Goal: Book appointment/travel/reservation

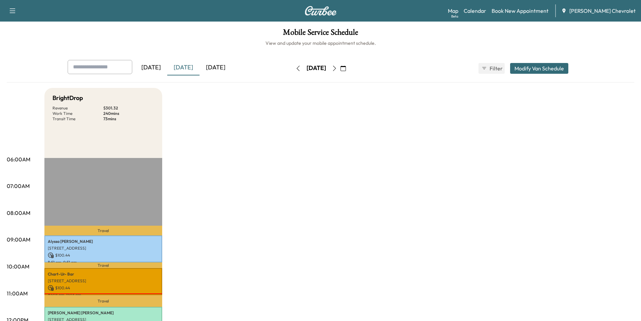
click at [532, 4] on div "Map Beta Calendar Book New Appointment [PERSON_NAME] Chevrolet" at bounding box center [542, 10] width 188 height 13
click at [531, 10] on link "Book New Appointment" at bounding box center [519, 11] width 57 height 8
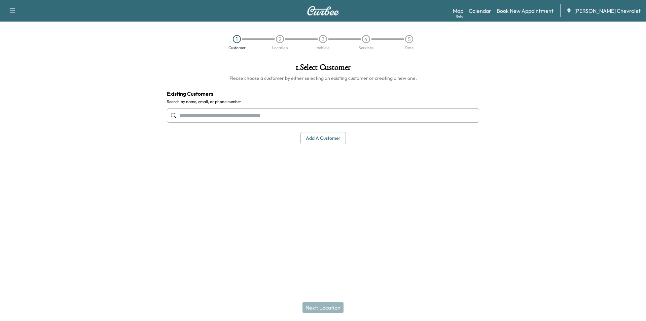
click at [258, 116] on input "text" at bounding box center [323, 115] width 312 height 14
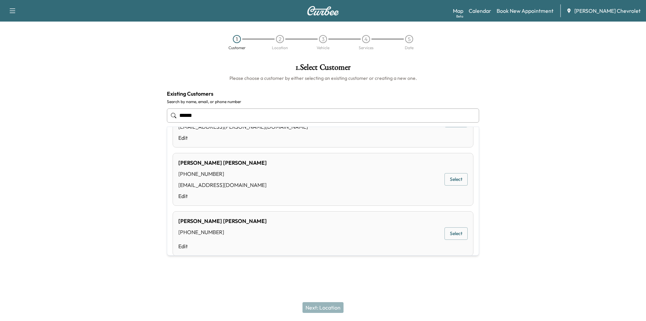
scroll to position [99, 0]
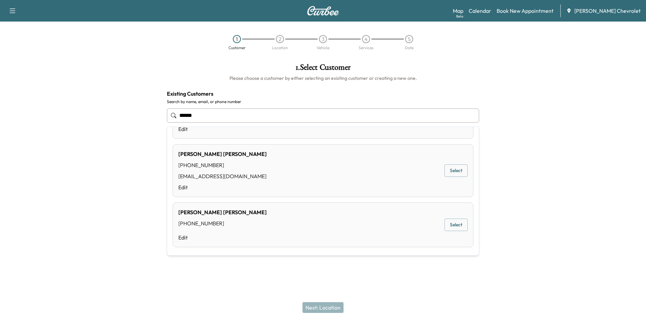
click at [445, 171] on button "Select" at bounding box center [455, 170] width 23 height 12
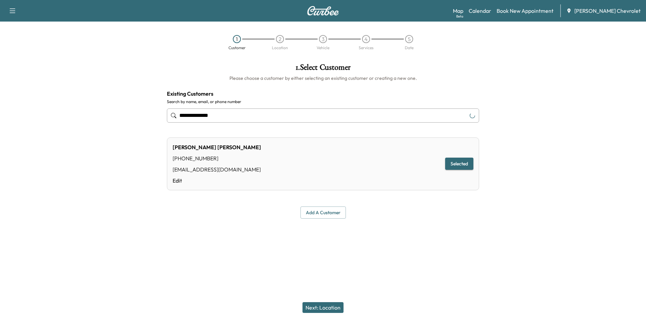
type input "**********"
click at [307, 307] on button "Next: Location" at bounding box center [322, 307] width 41 height 11
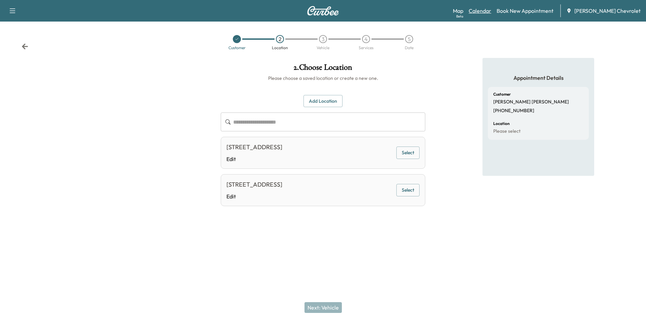
click at [491, 10] on link "Calendar" at bounding box center [479, 11] width 23 height 8
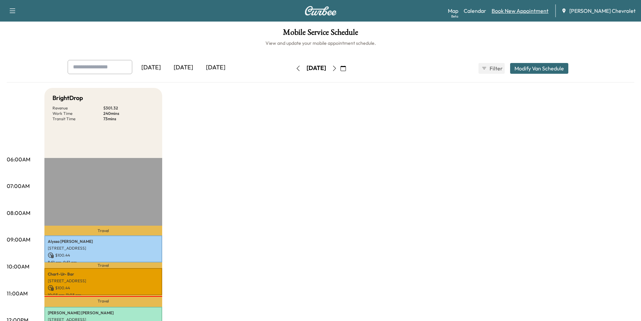
click at [528, 12] on link "Book New Appointment" at bounding box center [519, 11] width 57 height 8
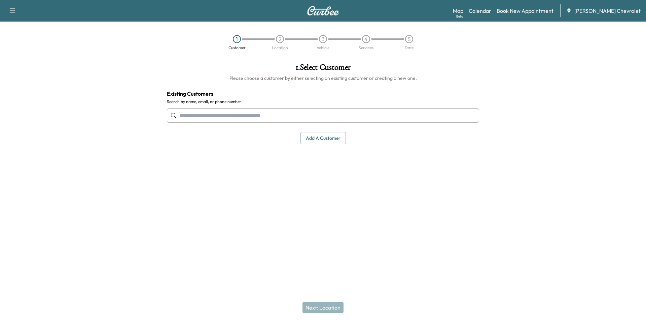
click at [218, 113] on input "text" at bounding box center [323, 115] width 312 height 14
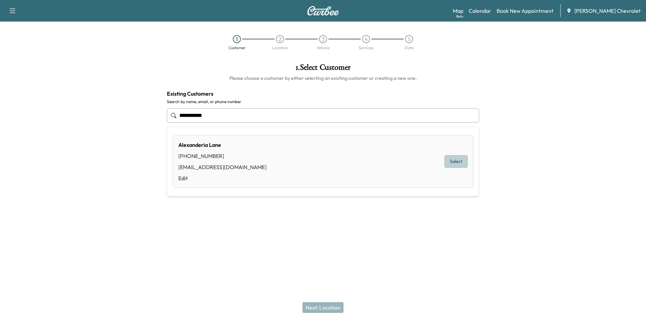
click at [465, 162] on button "Select" at bounding box center [455, 161] width 23 height 12
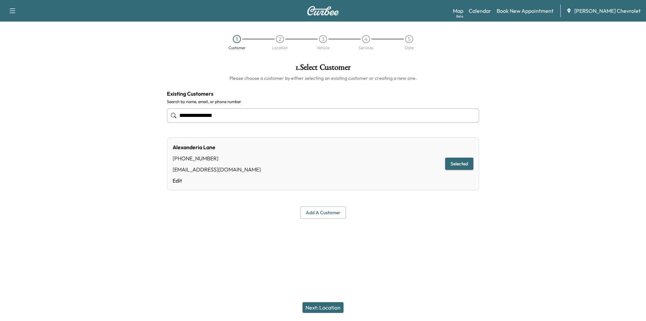
type input "**********"
click at [326, 306] on button "Next: Location" at bounding box center [322, 307] width 41 height 11
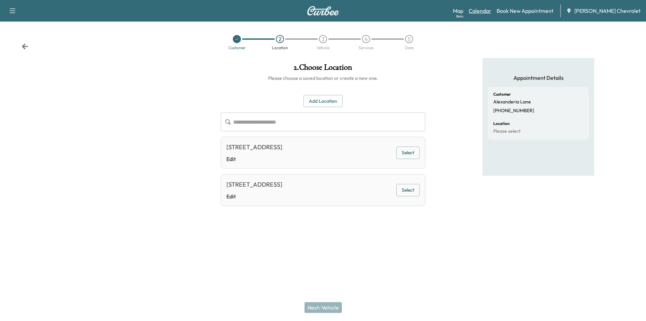
click at [491, 11] on link "Calendar" at bounding box center [479, 11] width 23 height 8
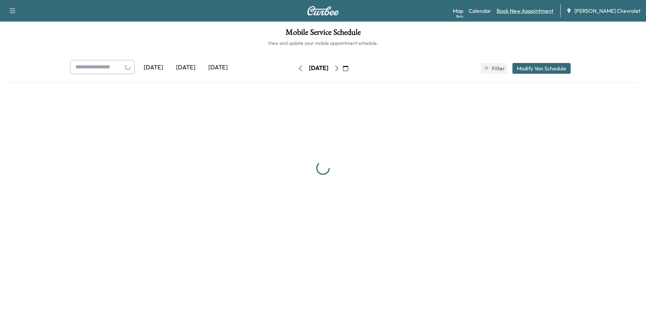
click at [519, 11] on link "Book New Appointment" at bounding box center [524, 11] width 57 height 8
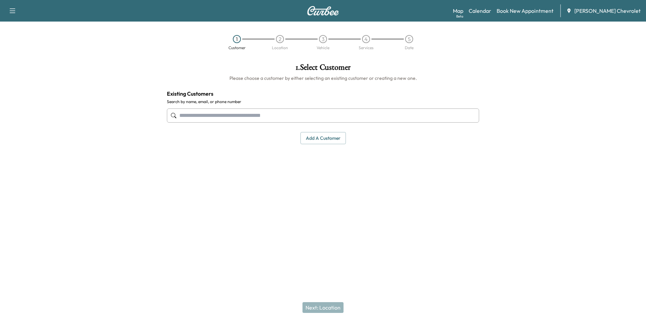
click at [332, 116] on input "text" at bounding box center [323, 115] width 312 height 14
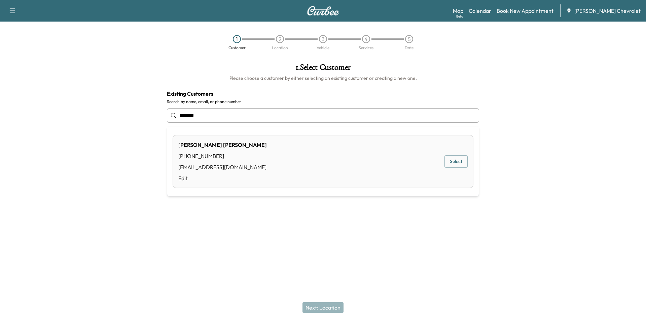
click at [458, 160] on button "Select" at bounding box center [455, 161] width 23 height 12
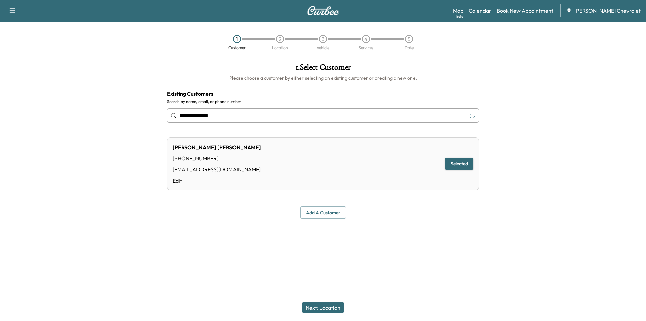
type input "**********"
click at [318, 303] on button "Next: Location" at bounding box center [322, 307] width 41 height 11
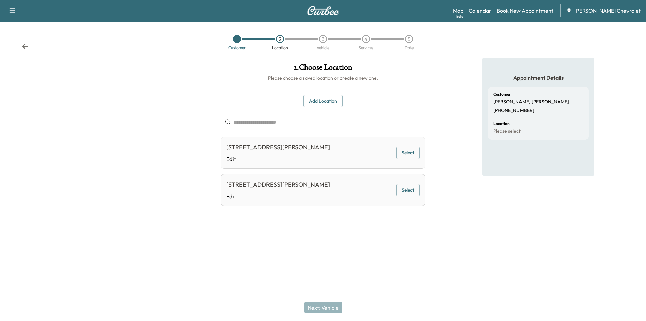
click at [489, 12] on link "Calendar" at bounding box center [479, 11] width 23 height 8
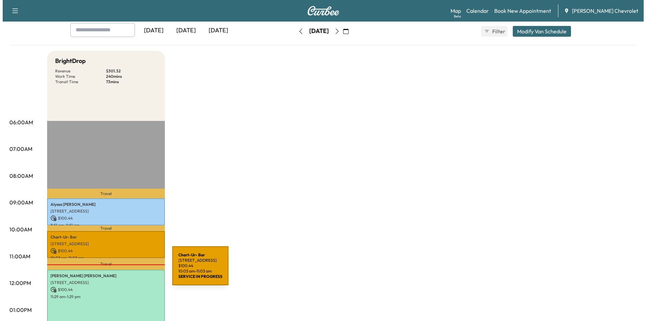
scroll to position [135, 0]
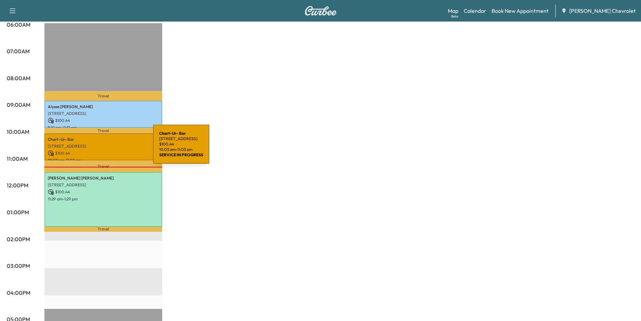
click at [103, 148] on div "Chart-Ur- Bar [STREET_ADDRESS] $ 100.44 10:03 am - 11:03 am" at bounding box center [103, 146] width 118 height 27
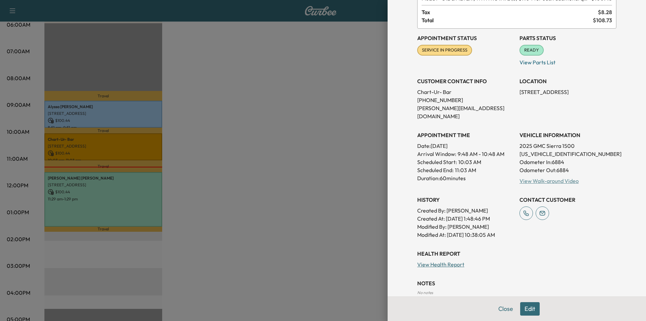
scroll to position [113, 0]
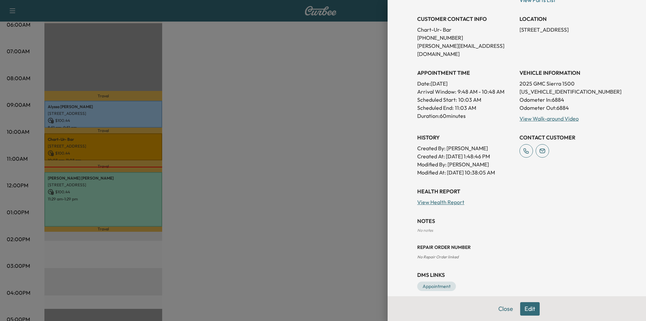
click at [117, 202] on div at bounding box center [323, 160] width 646 height 321
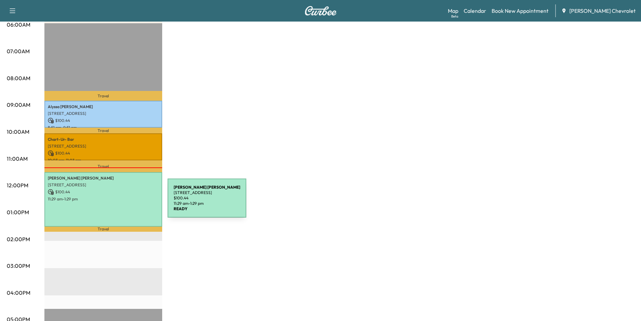
click at [117, 202] on div "[PERSON_NAME] [STREET_ADDRESS][PERSON_NAME] $ 100.44 11:29 am - 1:29 pm" at bounding box center [103, 199] width 118 height 54
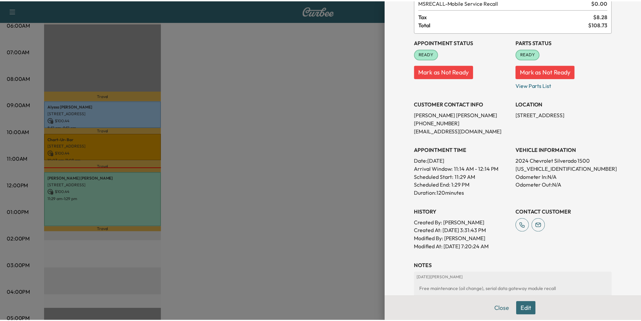
scroll to position [0, 0]
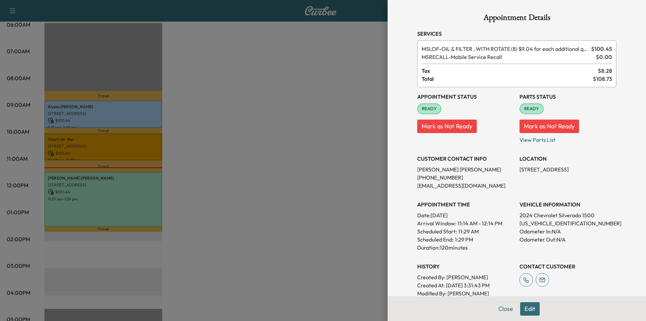
click at [274, 128] on div at bounding box center [323, 160] width 646 height 321
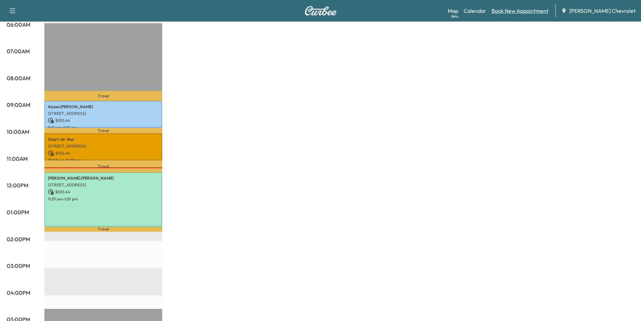
click at [529, 14] on link "Book New Appointment" at bounding box center [519, 11] width 57 height 8
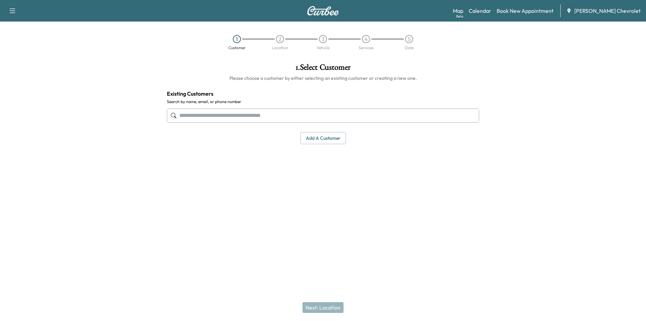
click at [263, 119] on input "text" at bounding box center [323, 115] width 312 height 14
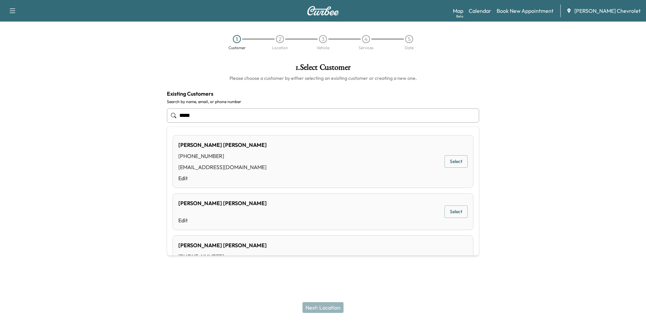
type input "*****"
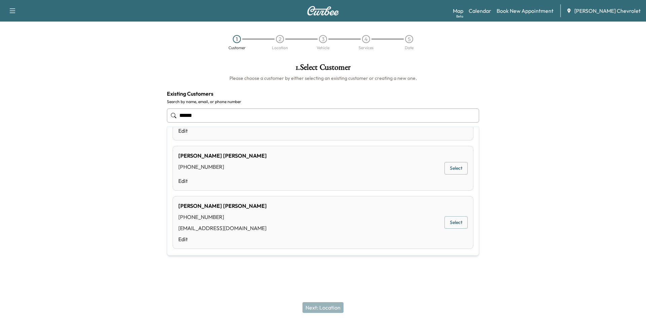
scroll to position [107, 0]
type input "******"
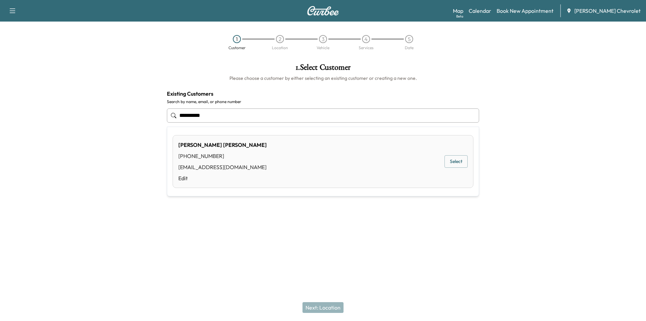
click at [453, 160] on button "Select" at bounding box center [455, 161] width 23 height 12
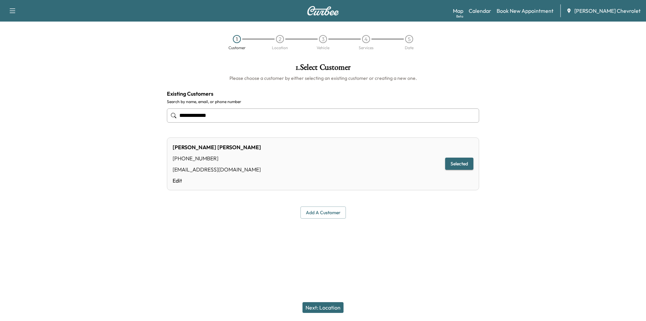
type input "**********"
click at [328, 306] on button "Next: Location" at bounding box center [322, 307] width 41 height 11
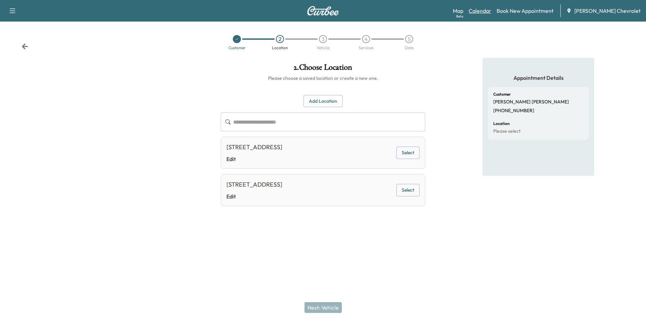
click at [491, 8] on link "Calendar" at bounding box center [479, 11] width 23 height 8
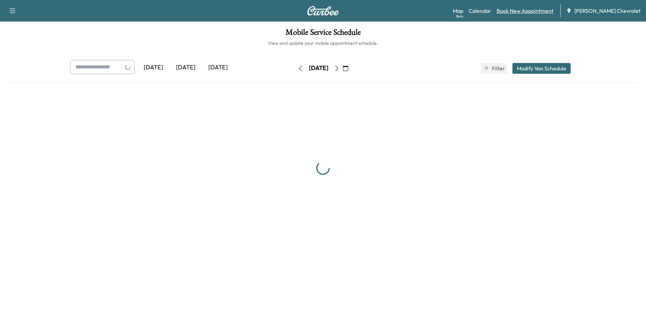
click at [530, 12] on link "Book New Appointment" at bounding box center [524, 11] width 57 height 8
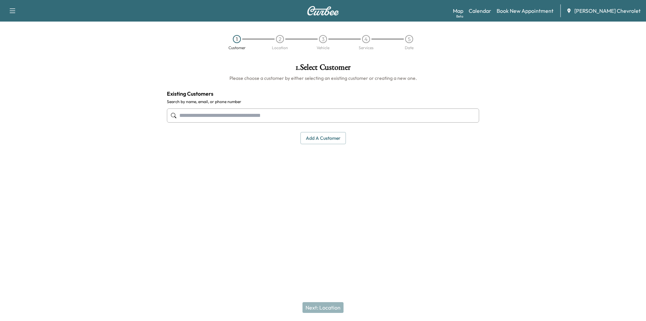
click at [286, 121] on input "text" at bounding box center [323, 115] width 312 height 14
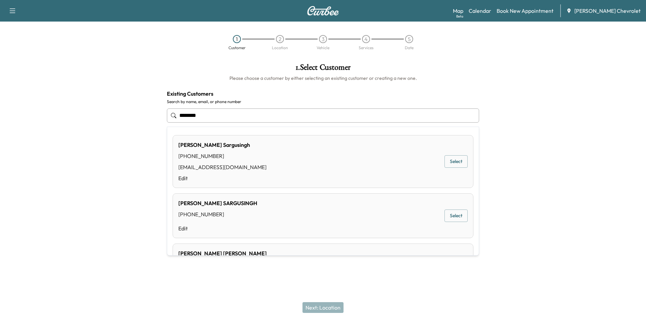
click at [454, 161] on button "Select" at bounding box center [455, 161] width 23 height 12
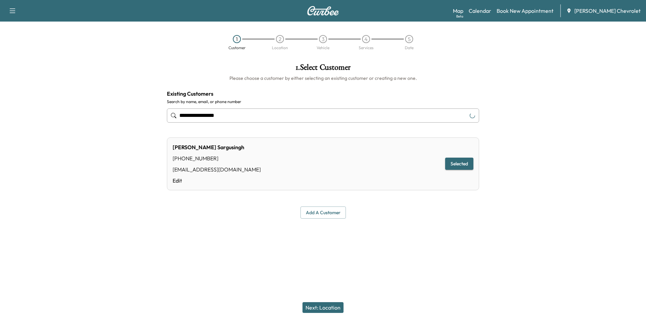
type input "**********"
click at [331, 310] on button "Next: Location" at bounding box center [322, 307] width 41 height 11
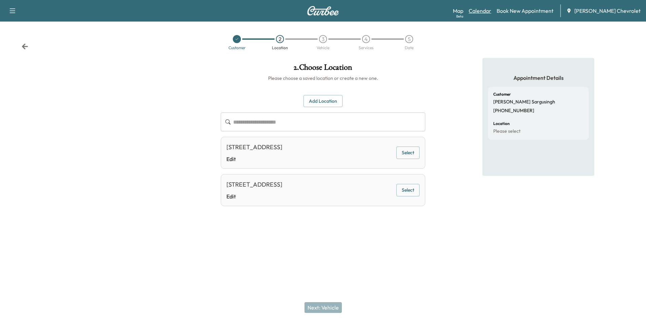
click at [491, 12] on link "Calendar" at bounding box center [479, 11] width 23 height 8
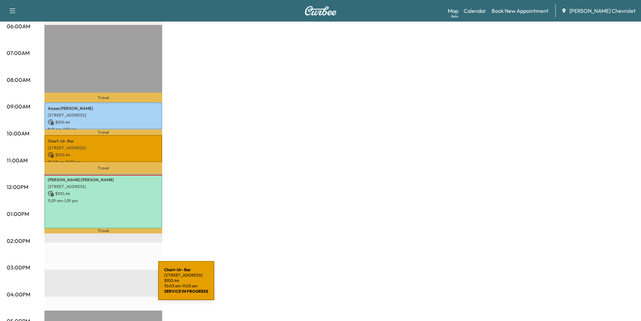
scroll to position [135, 0]
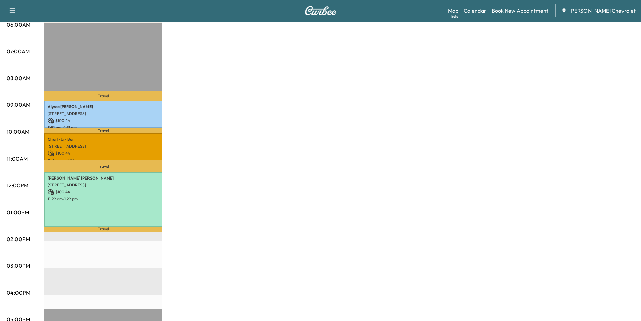
click at [486, 9] on link "Calendar" at bounding box center [474, 11] width 23 height 8
click at [512, 13] on link "Book New Appointment" at bounding box center [519, 11] width 57 height 8
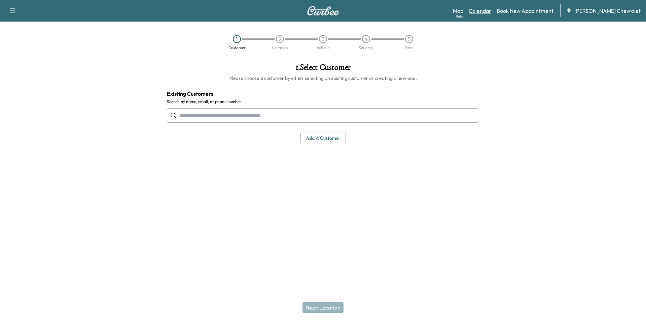
click at [487, 9] on link "Calendar" at bounding box center [479, 11] width 23 height 8
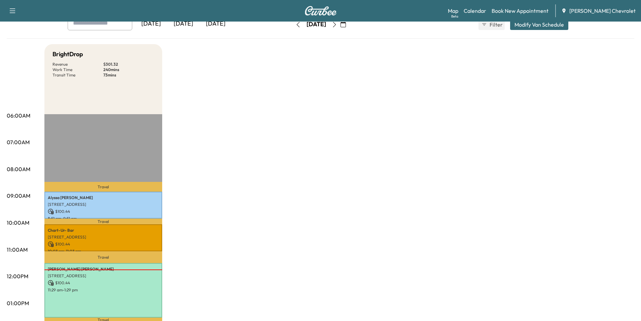
scroll to position [135, 0]
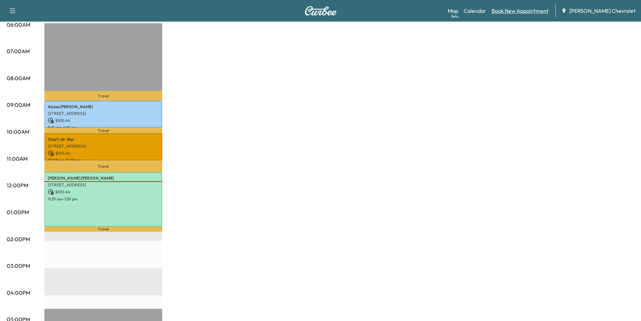
click at [509, 9] on link "Book New Appointment" at bounding box center [519, 11] width 57 height 8
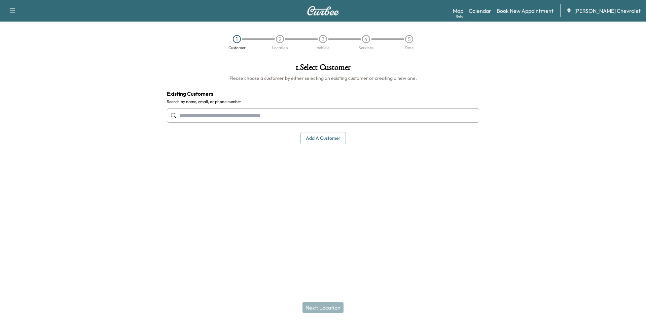
click at [264, 115] on input "text" at bounding box center [323, 115] width 312 height 14
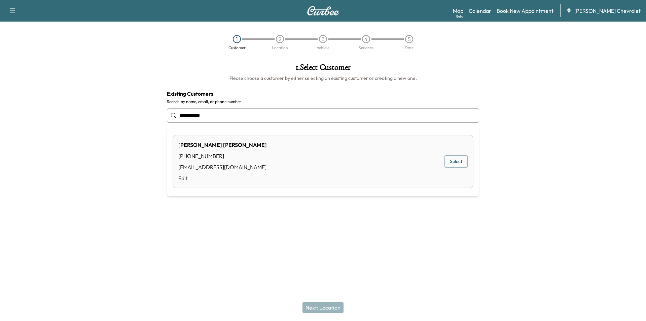
click at [461, 163] on button "Select" at bounding box center [455, 161] width 23 height 12
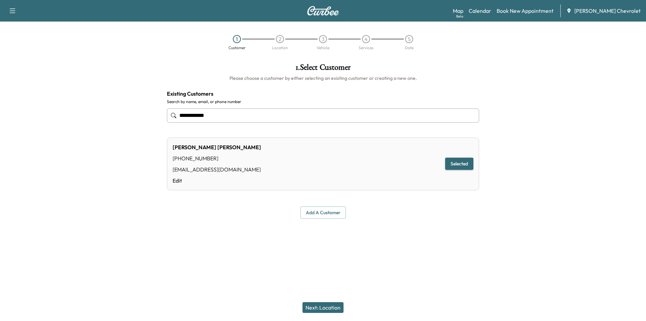
type input "**********"
click at [320, 310] on button "Next: Location" at bounding box center [322, 307] width 41 height 11
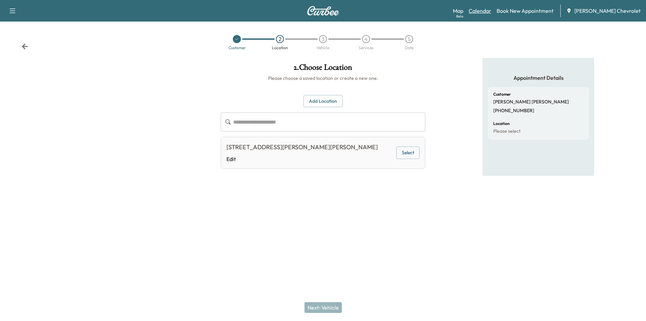
click at [491, 8] on link "Calendar" at bounding box center [479, 11] width 23 height 8
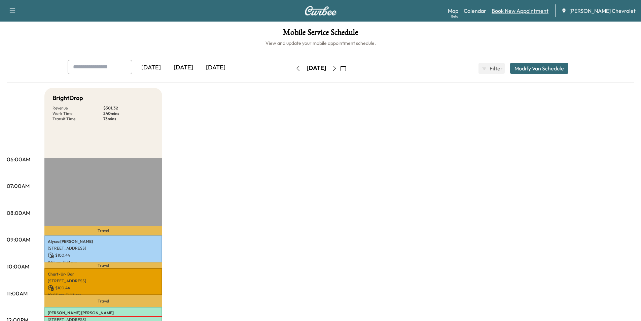
click at [522, 12] on link "Book New Appointment" at bounding box center [519, 11] width 57 height 8
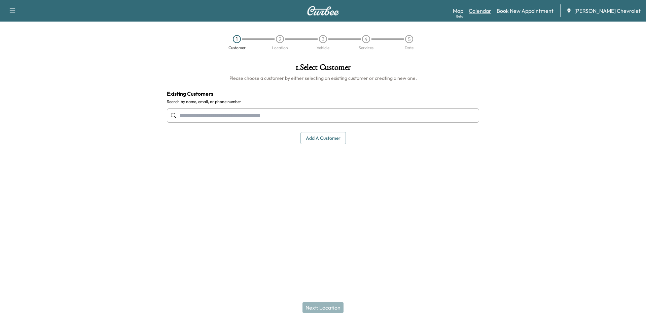
click at [491, 11] on link "Calendar" at bounding box center [479, 11] width 23 height 8
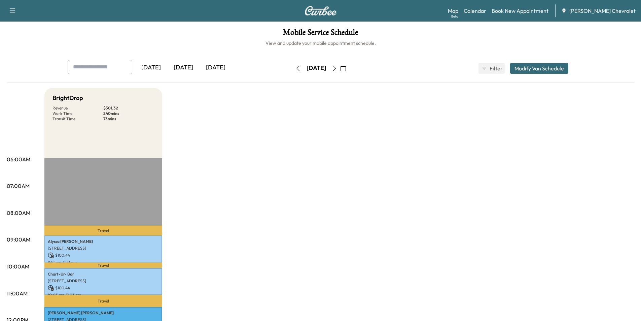
click at [180, 67] on div "[DATE]" at bounding box center [183, 67] width 32 height 15
click at [189, 72] on div "[DATE]" at bounding box center [183, 67] width 32 height 15
click at [337, 68] on icon "button" at bounding box center [334, 68] width 5 height 5
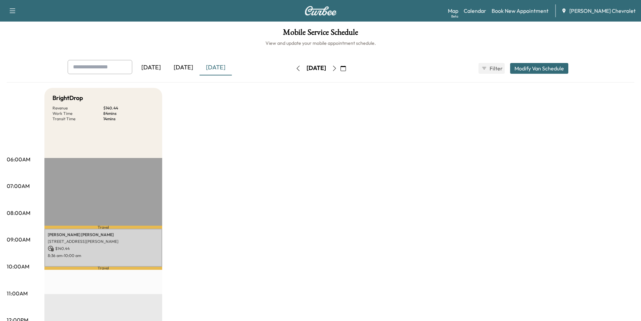
click at [295, 69] on icon "button" at bounding box center [297, 68] width 5 height 5
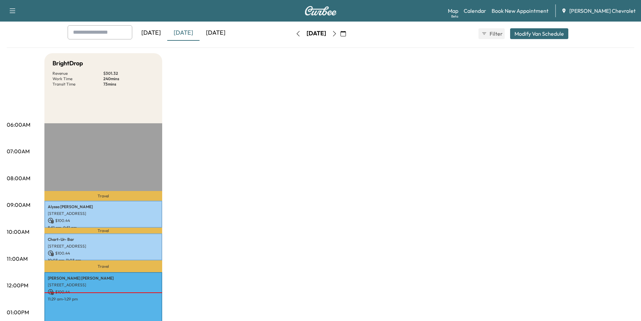
scroll to position [34, 0]
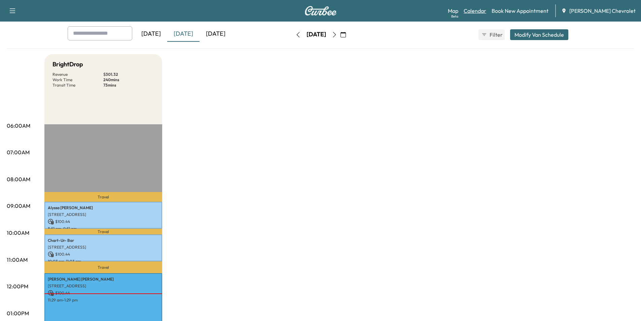
click at [486, 13] on link "Calendar" at bounding box center [474, 11] width 23 height 8
click at [518, 7] on link "Book New Appointment" at bounding box center [519, 11] width 57 height 8
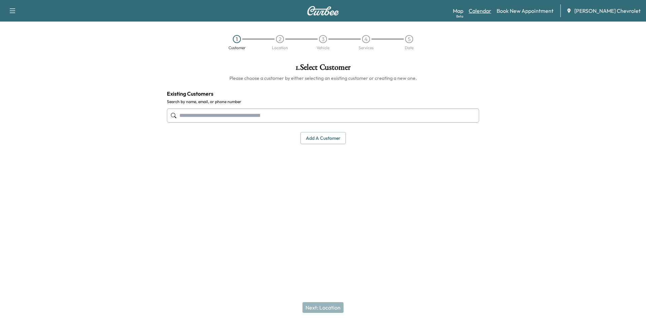
click at [491, 10] on link "Calendar" at bounding box center [479, 11] width 23 height 8
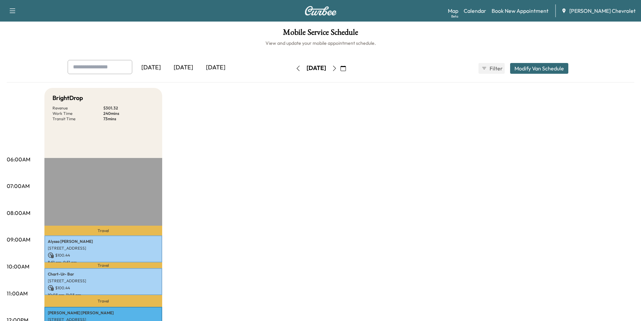
scroll to position [101, 0]
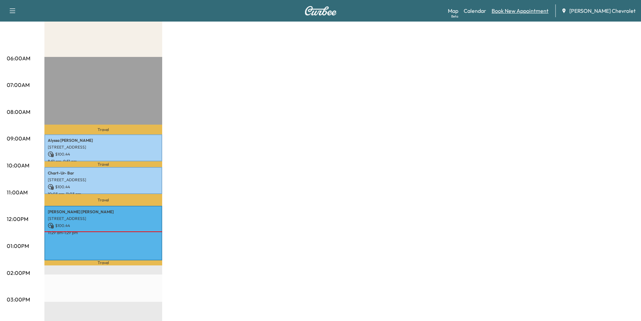
click at [530, 9] on link "Book New Appointment" at bounding box center [519, 11] width 57 height 8
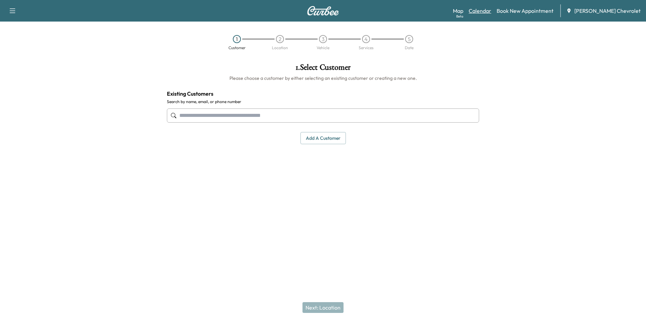
click at [491, 9] on link "Calendar" at bounding box center [479, 11] width 23 height 8
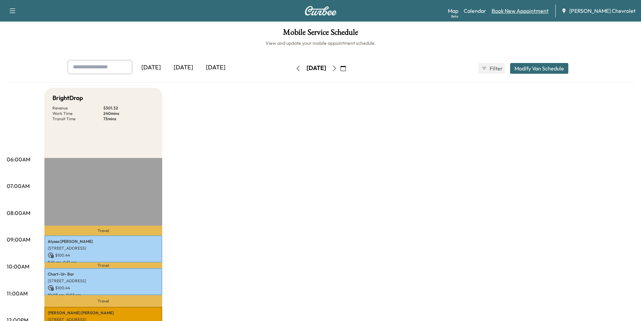
click at [528, 14] on link "Book New Appointment" at bounding box center [519, 11] width 57 height 8
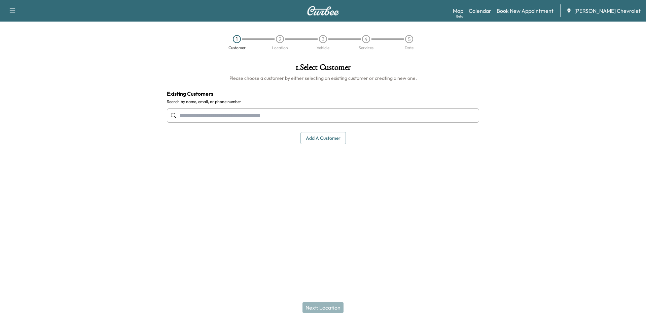
click at [257, 114] on input "text" at bounding box center [323, 115] width 312 height 14
click at [256, 116] on input "text" at bounding box center [323, 115] width 312 height 14
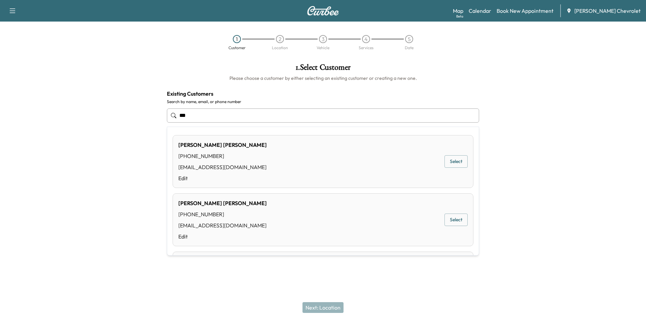
type input "***"
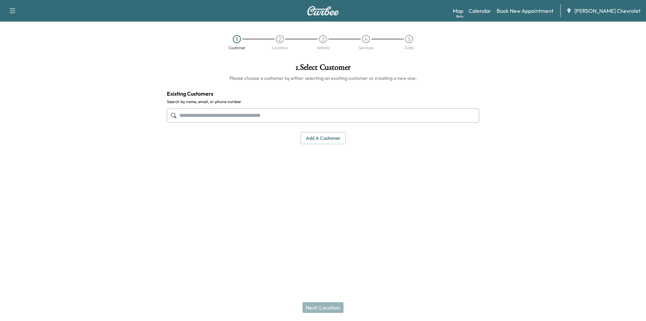
paste input "**********"
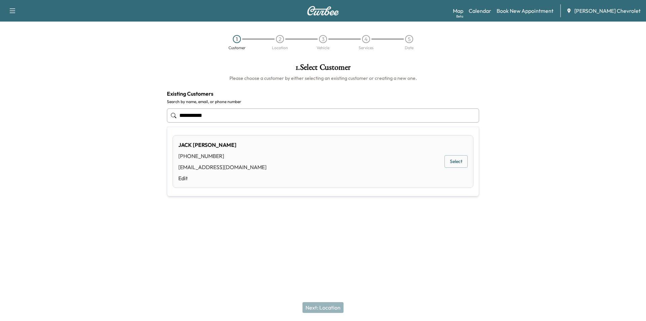
click at [464, 163] on button "Select" at bounding box center [455, 161] width 23 height 12
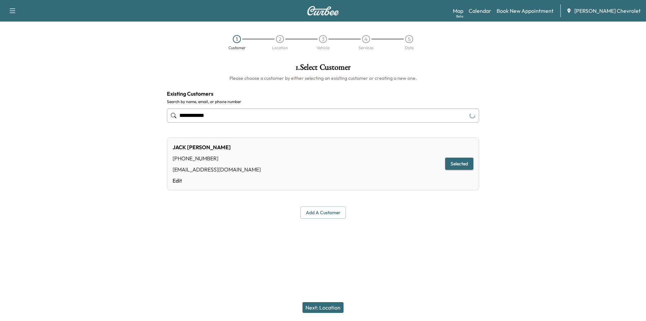
type input "**********"
click at [326, 306] on button "Next: Location" at bounding box center [322, 307] width 41 height 11
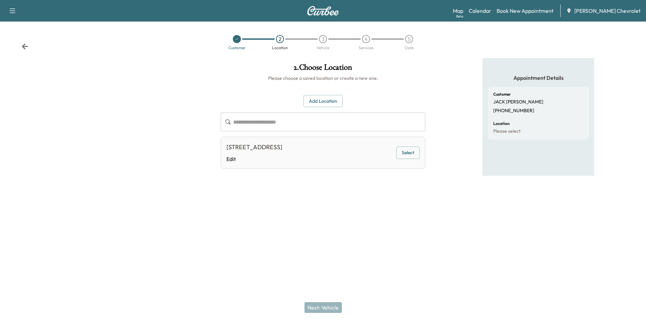
click at [411, 155] on button "Select" at bounding box center [407, 152] width 23 height 12
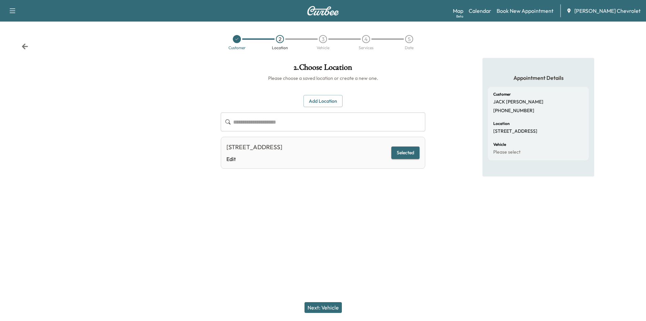
click at [332, 308] on button "Next: Vehicle" at bounding box center [322, 307] width 37 height 11
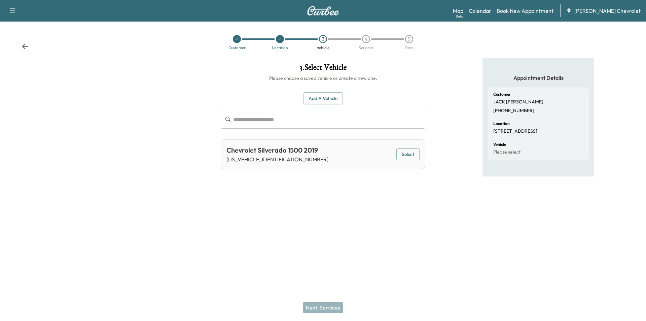
click at [414, 153] on button "Select" at bounding box center [407, 154] width 23 height 12
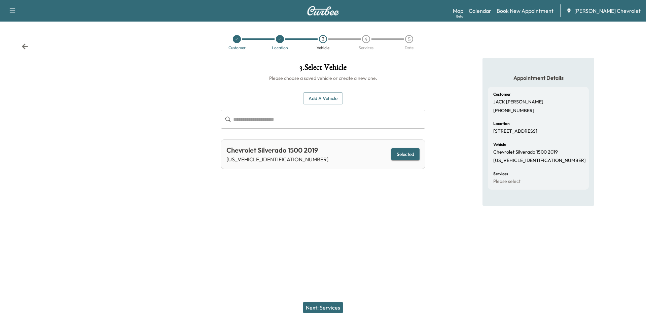
click at [333, 304] on button "Next: Services" at bounding box center [323, 307] width 40 height 11
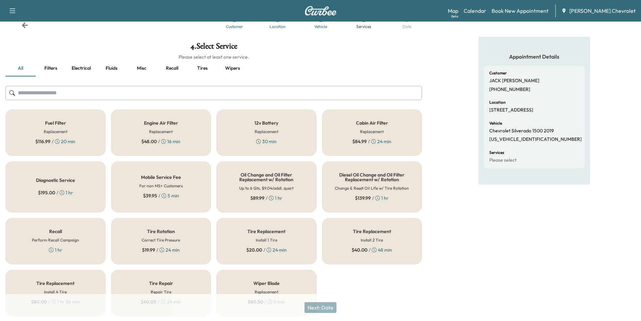
scroll to position [43, 0]
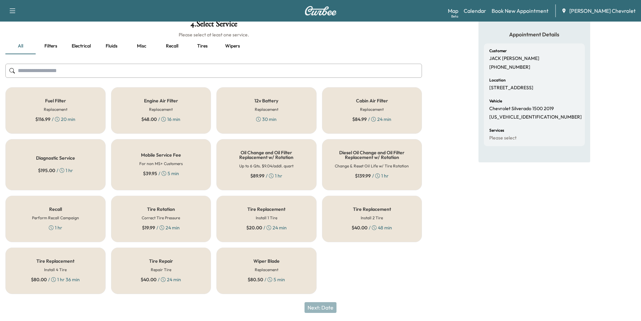
click at [170, 46] on button "Recall" at bounding box center [172, 46] width 30 height 16
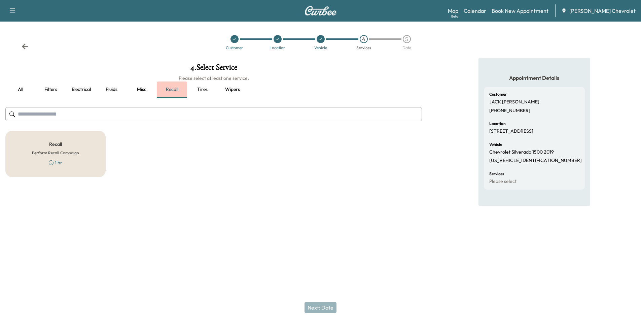
scroll to position [0, 0]
click at [28, 162] on div "Recall Perform Recall Campaign 1 hr" at bounding box center [55, 153] width 101 height 46
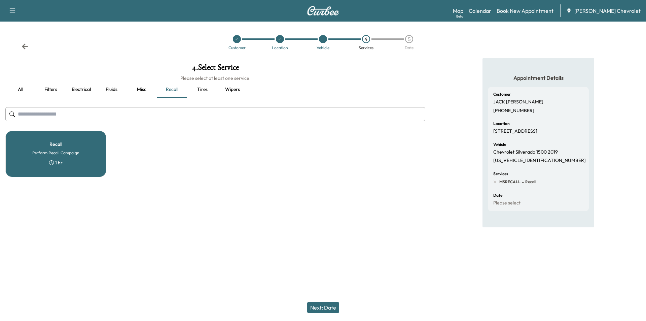
click at [327, 304] on button "Next: Date" at bounding box center [323, 307] width 32 height 11
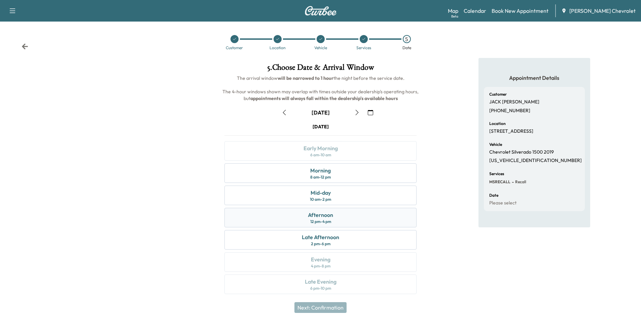
click at [325, 209] on div "Afternoon 12 pm - 4 pm" at bounding box center [320, 218] width 192 height 20
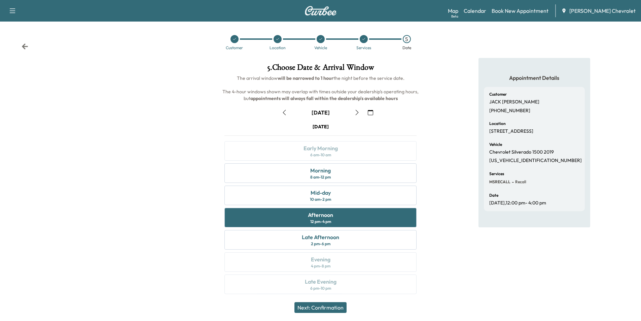
scroll to position [3, 0]
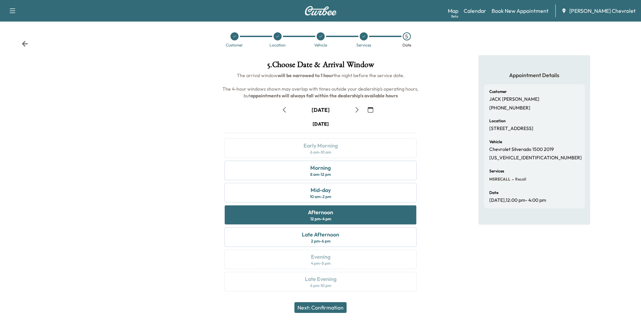
click at [335, 307] on button "Next: Confirmation" at bounding box center [320, 307] width 52 height 11
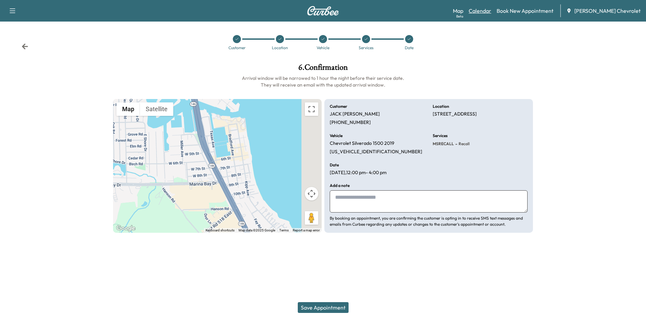
click at [491, 12] on link "Calendar" at bounding box center [479, 11] width 23 height 8
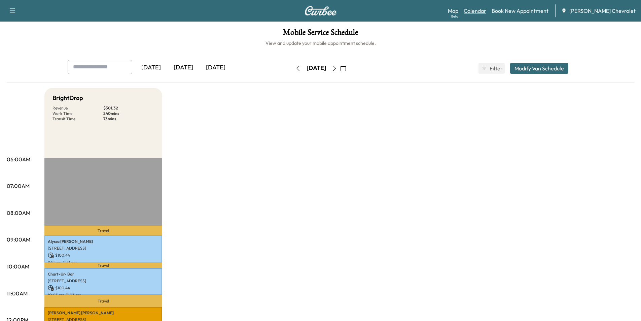
click at [486, 12] on link "Calendar" at bounding box center [474, 11] width 23 height 8
click at [337, 66] on icon "button" at bounding box center [334, 68] width 5 height 5
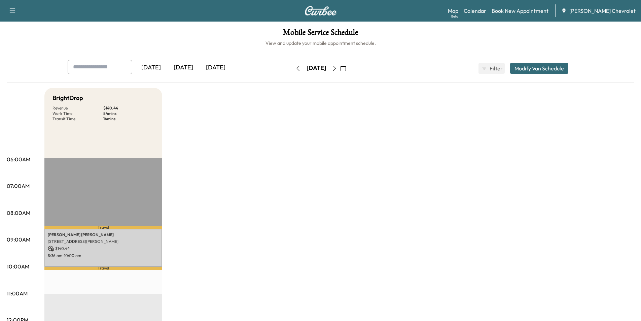
click at [337, 68] on icon "button" at bounding box center [334, 68] width 5 height 5
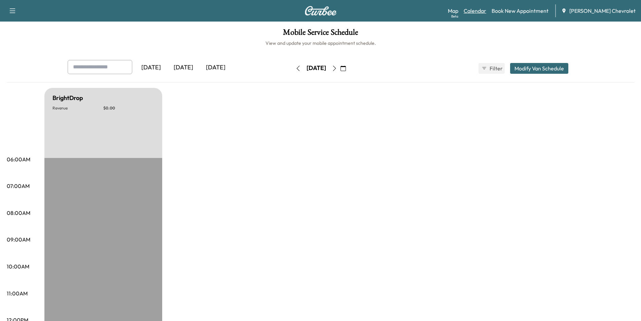
click at [486, 12] on link "Calendar" at bounding box center [474, 11] width 23 height 8
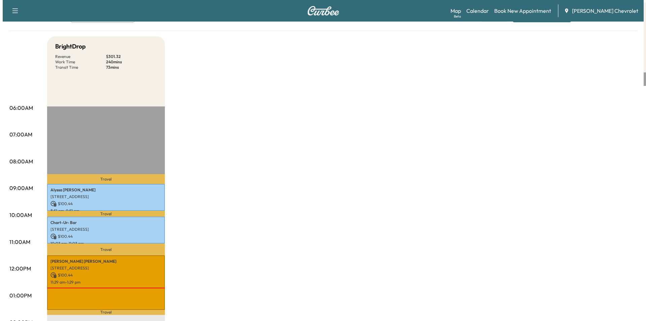
scroll to position [135, 0]
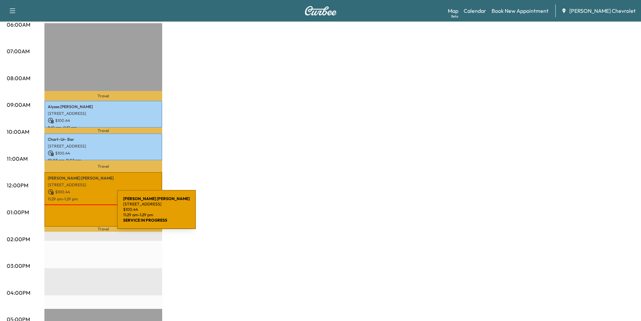
click at [67, 213] on div "[PERSON_NAME] [STREET_ADDRESS][PERSON_NAME] $ 100.44 11:29 am - 1:29 pm" at bounding box center [103, 199] width 118 height 54
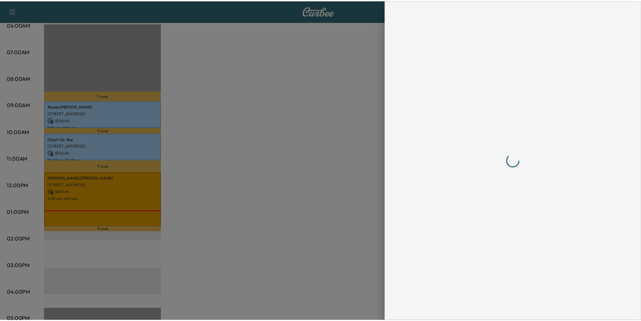
scroll to position [0, 0]
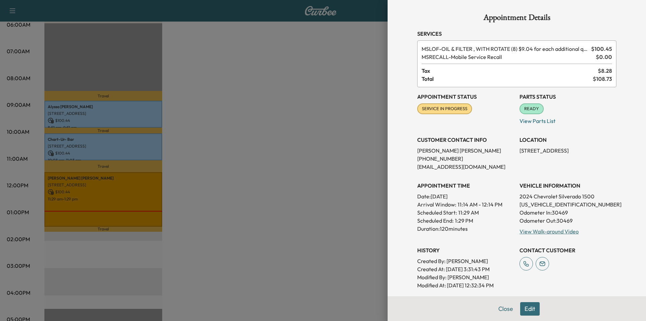
click at [217, 124] on div at bounding box center [323, 160] width 646 height 321
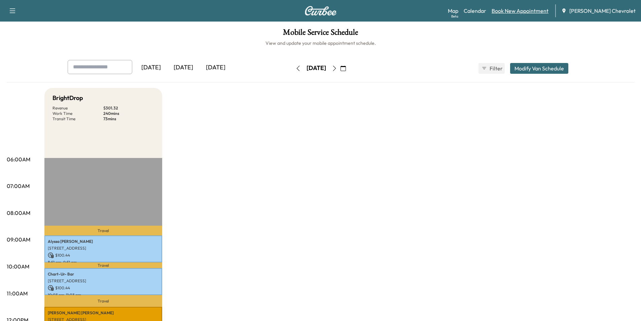
click at [511, 11] on link "Book New Appointment" at bounding box center [519, 11] width 57 height 8
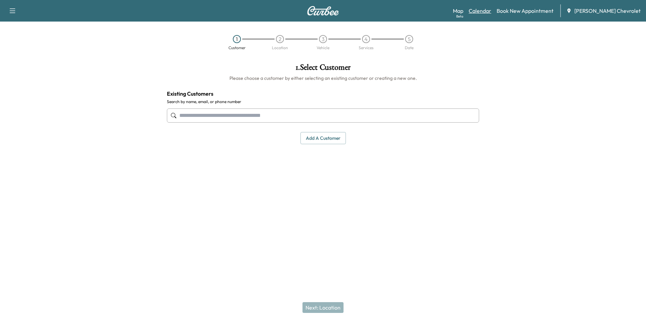
click at [484, 10] on link "Calendar" at bounding box center [479, 11] width 23 height 8
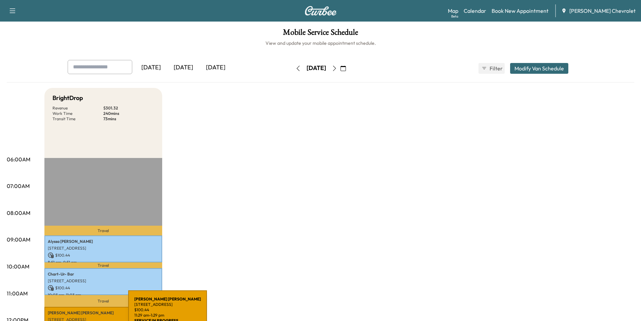
click at [78, 313] on p "[PERSON_NAME]" at bounding box center [103, 312] width 111 height 5
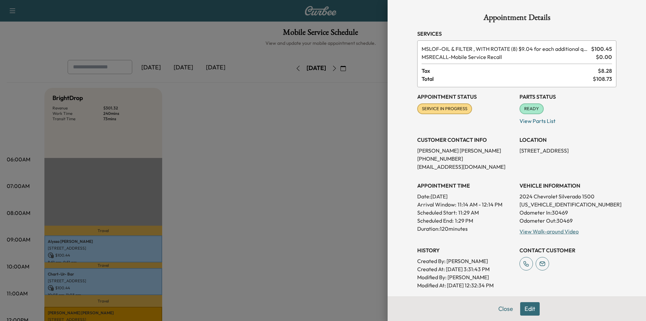
click at [305, 167] on div at bounding box center [323, 160] width 646 height 321
